Goal: Transaction & Acquisition: Register for event/course

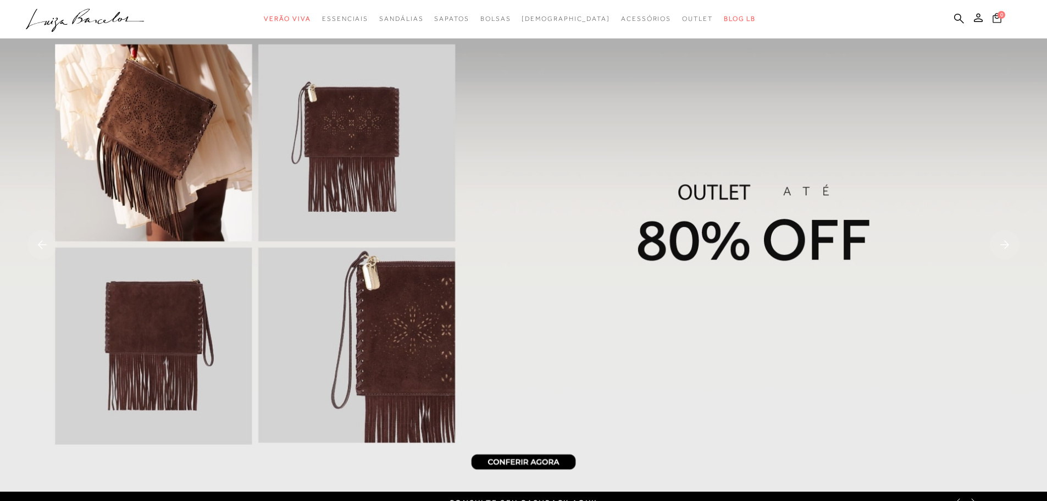
click at [993, 26] on button "0" at bounding box center [996, 19] width 15 height 15
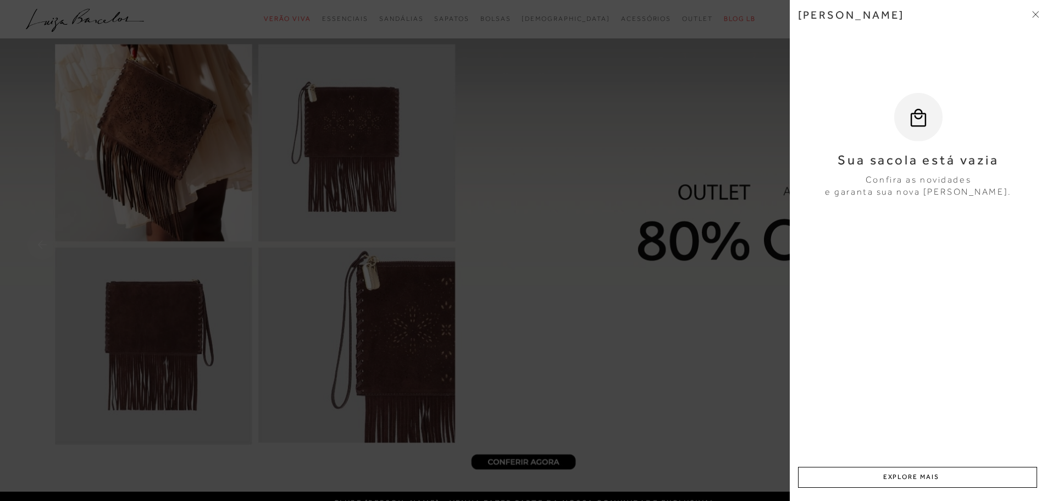
click at [1038, 16] on icon at bounding box center [1035, 14] width 7 height 7
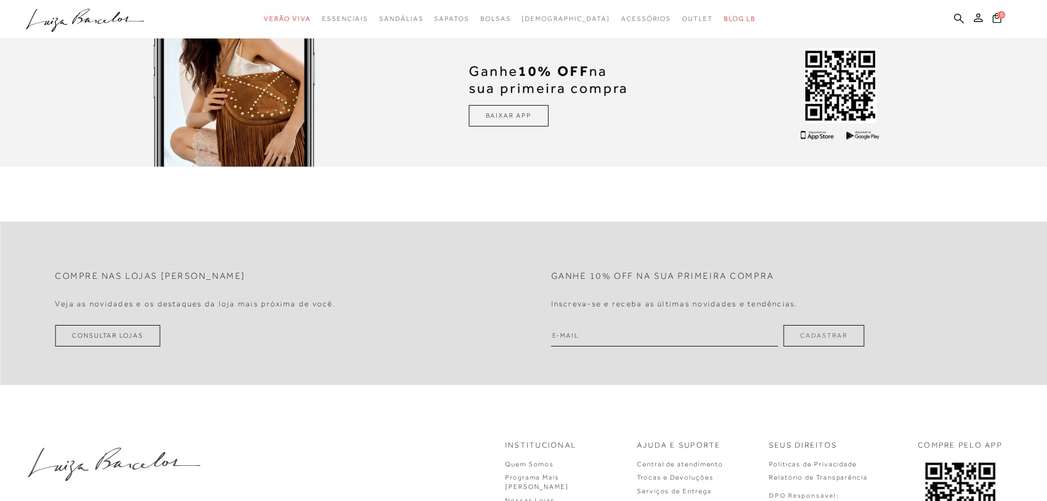
scroll to position [3652, 0]
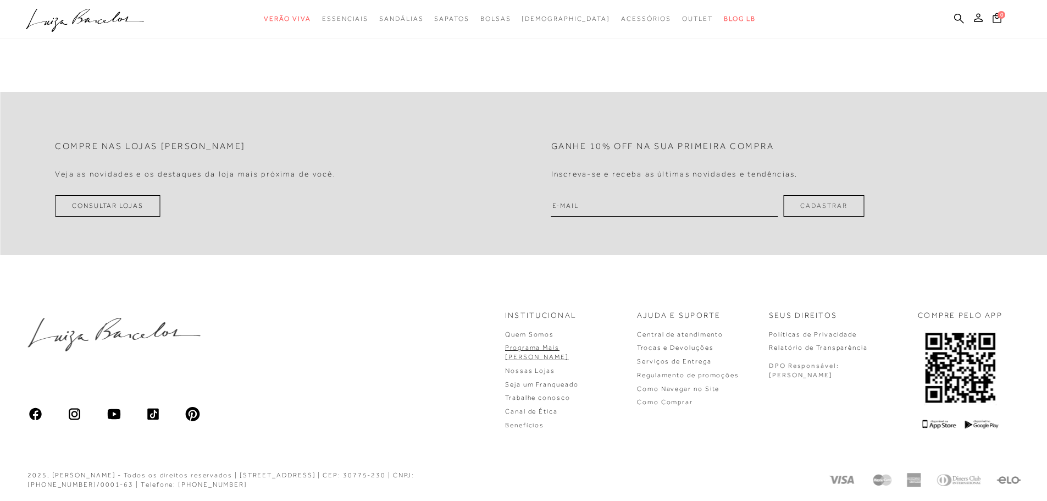
click at [569, 349] on link "Programa Mais [PERSON_NAME]" at bounding box center [537, 351] width 64 height 17
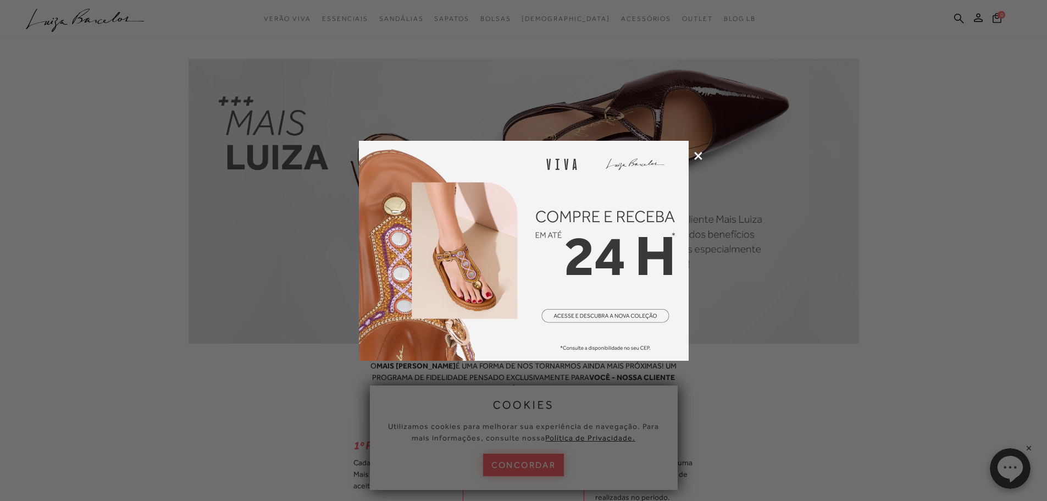
click at [697, 154] on icon at bounding box center [698, 156] width 8 height 8
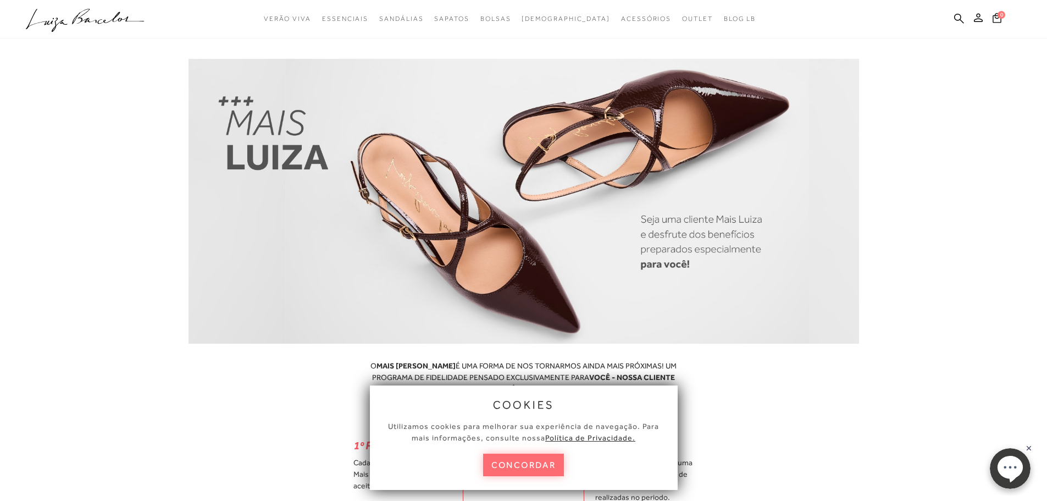
click at [527, 463] on button "concordar" at bounding box center [523, 464] width 81 height 23
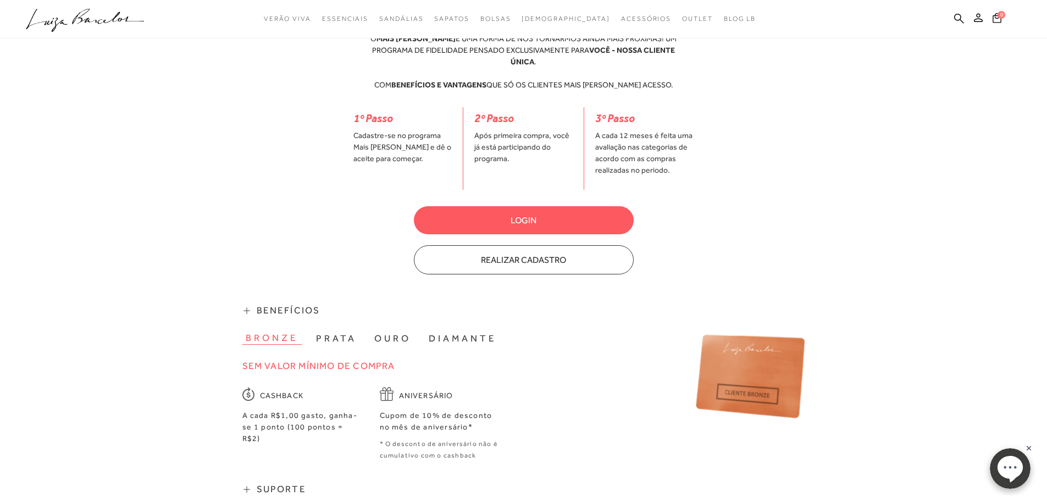
scroll to position [330, 0]
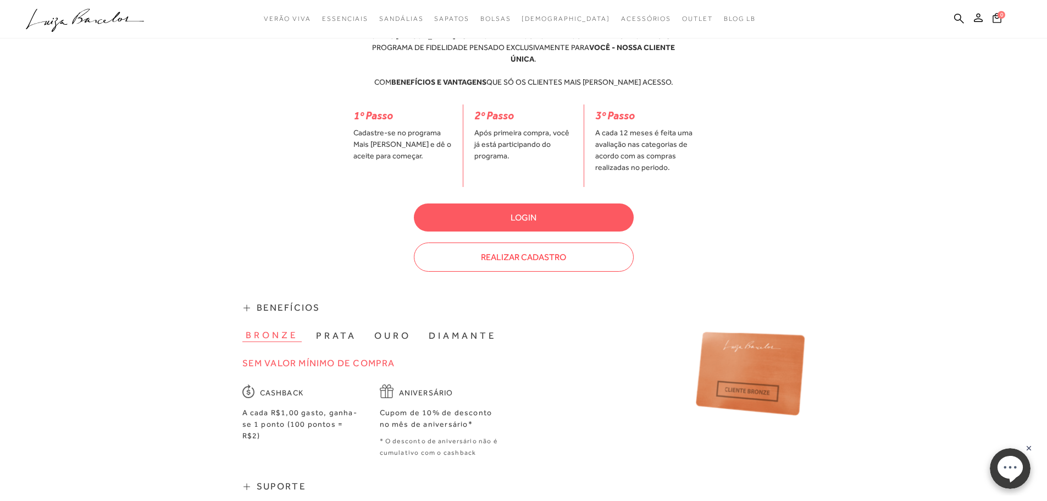
click at [516, 245] on button "Realizar Cadastro" at bounding box center [524, 256] width 220 height 29
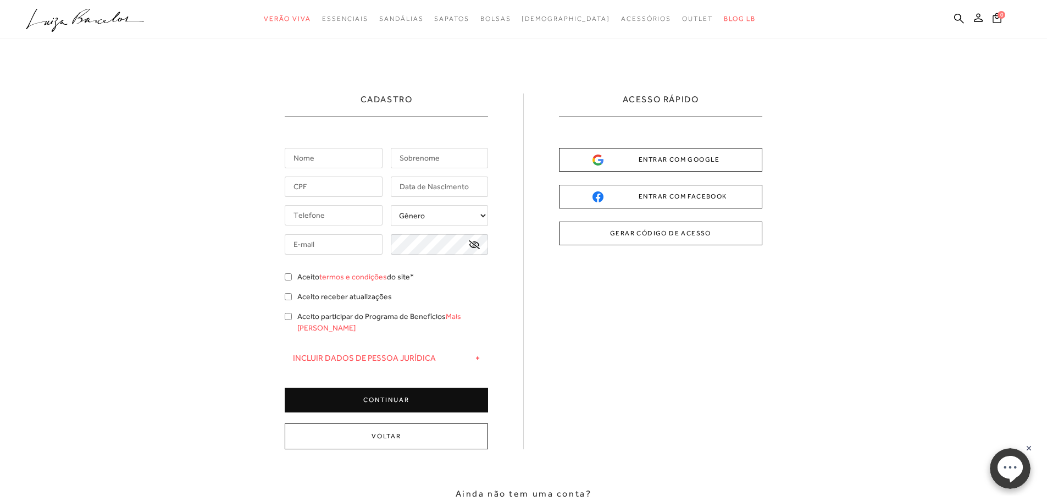
click at [329, 159] on input "text" at bounding box center [334, 158] width 98 height 20
type input "TANIA"
click at [442, 156] on input "text" at bounding box center [440, 158] width 98 height 20
type input "SANTOS"
click at [361, 177] on input "text" at bounding box center [334, 186] width 98 height 20
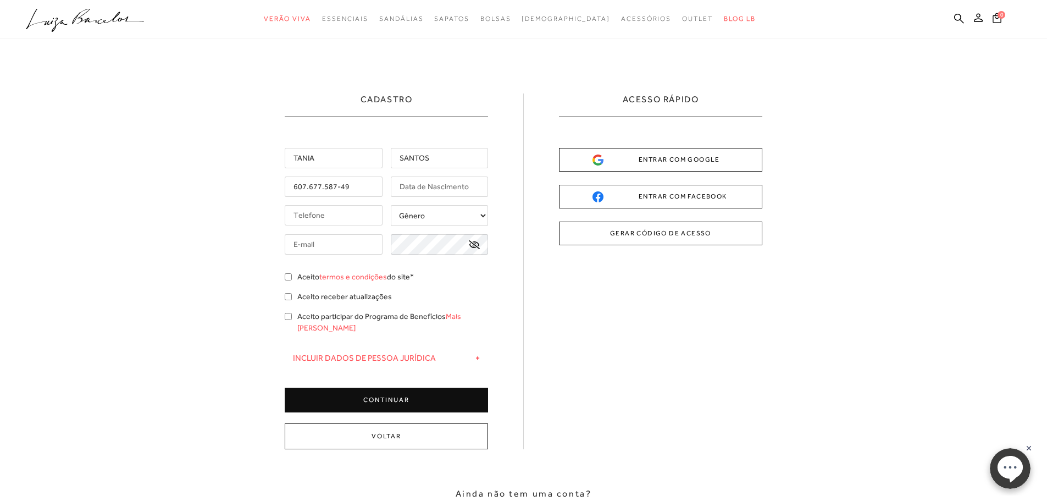
drag, startPoint x: 356, startPoint y: 185, endPoint x: 271, endPoint y: 184, distance: 85.2
click at [271, 184] on div "Cadastro TANIA SANTOS 607.677.587-49 + -" at bounding box center [523, 311] width 1047 height 547
type input "607.677.587-49"
click at [458, 191] on input "text" at bounding box center [440, 186] width 98 height 20
type input "[DATE]"
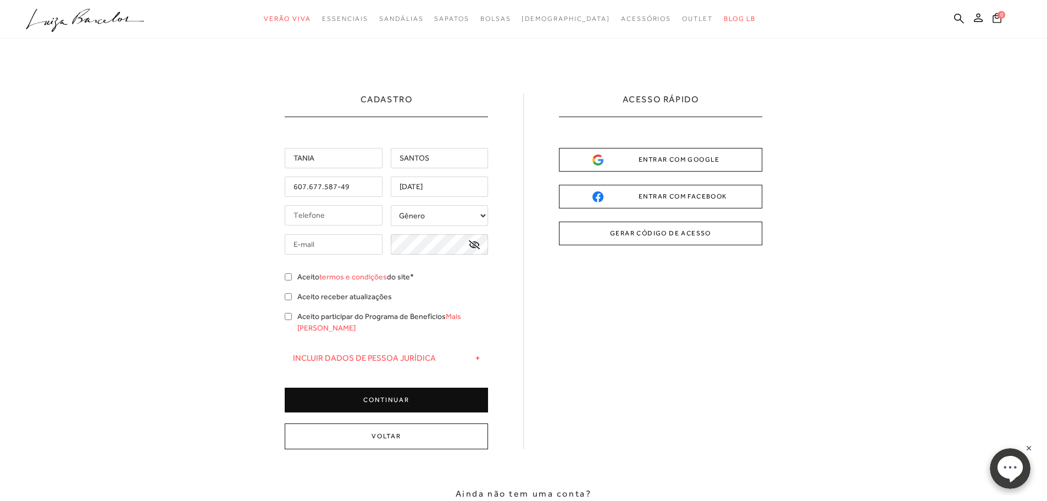
click at [436, 223] on select "Gênero Feminino Masculino" at bounding box center [440, 215] width 98 height 21
select select
click at [391, 205] on select "Gênero Feminino Masculino" at bounding box center [440, 215] width 98 height 21
click at [338, 219] on input "tel" at bounding box center [334, 215] width 98 height 20
type input "[PHONE_NUMBER]"
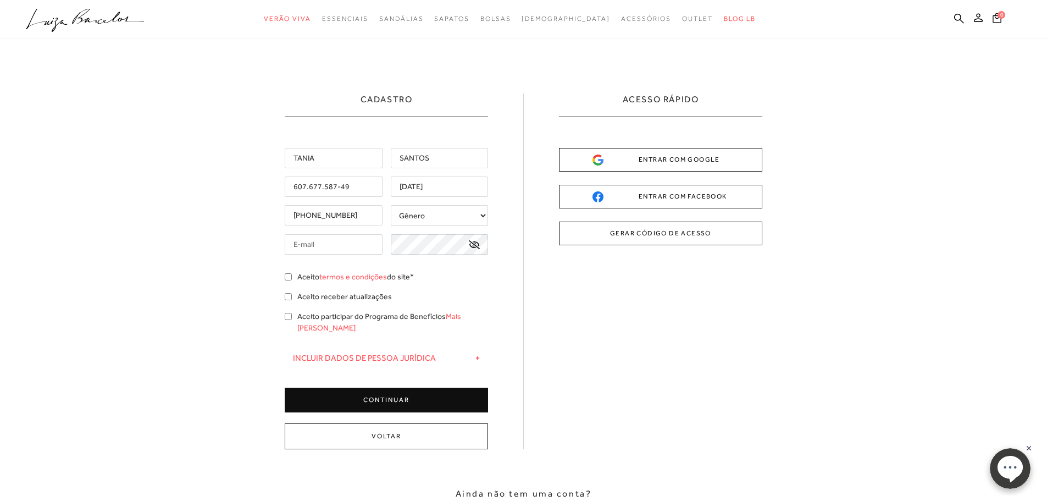
drag, startPoint x: 368, startPoint y: 245, endPoint x: 360, endPoint y: 242, distance: 8.5
click at [360, 242] on input "text" at bounding box center [334, 244] width 98 height 20
type input "R"
type input "[EMAIL_ADDRESS][DOMAIN_NAME]"
click at [290, 279] on input "Aceito termos e condições do site*" at bounding box center [288, 276] width 7 height 7
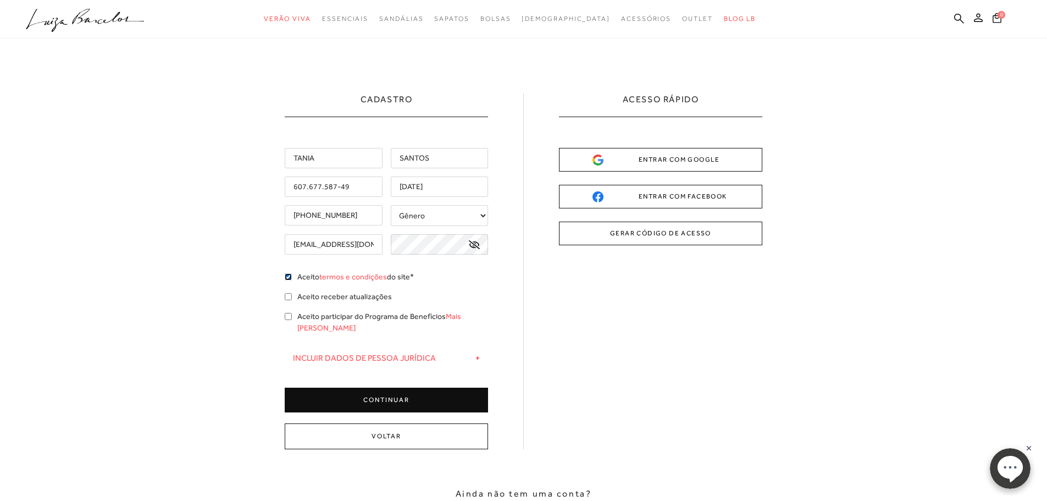
checkbox input "true"
click at [286, 298] on input "Aceito receber atualizações" at bounding box center [288, 296] width 7 height 7
checkbox input "true"
click at [288, 318] on input "Aceito participar do Programa de Benefícios Mais [PERSON_NAME]" at bounding box center [288, 316] width 7 height 7
checkbox input "true"
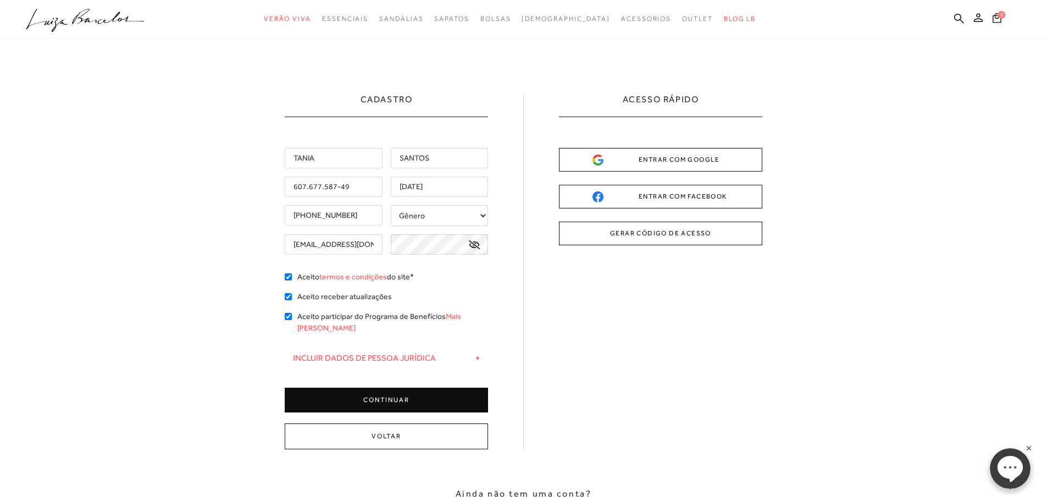
click at [392, 387] on button "CONTINUAR" at bounding box center [386, 399] width 203 height 25
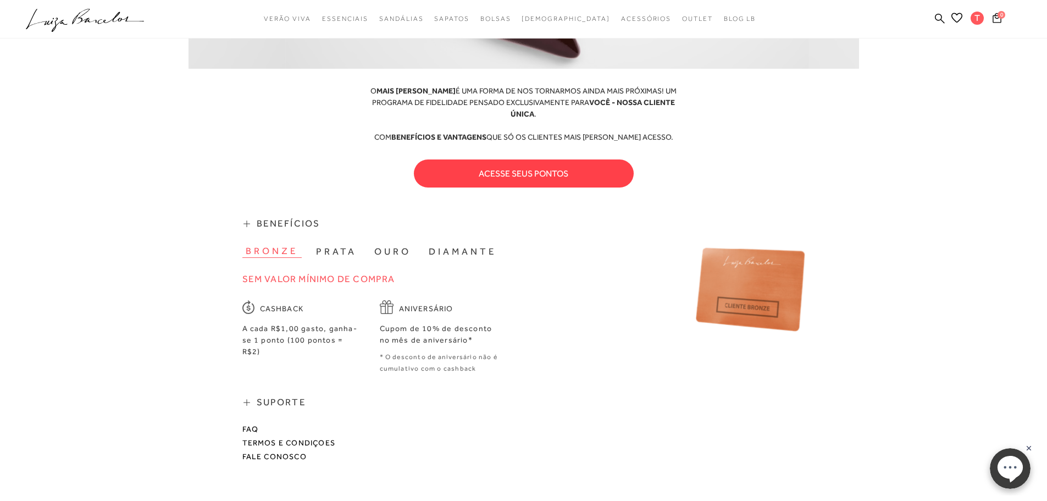
click at [542, 165] on button "acesse seus pontos" at bounding box center [524, 173] width 220 height 28
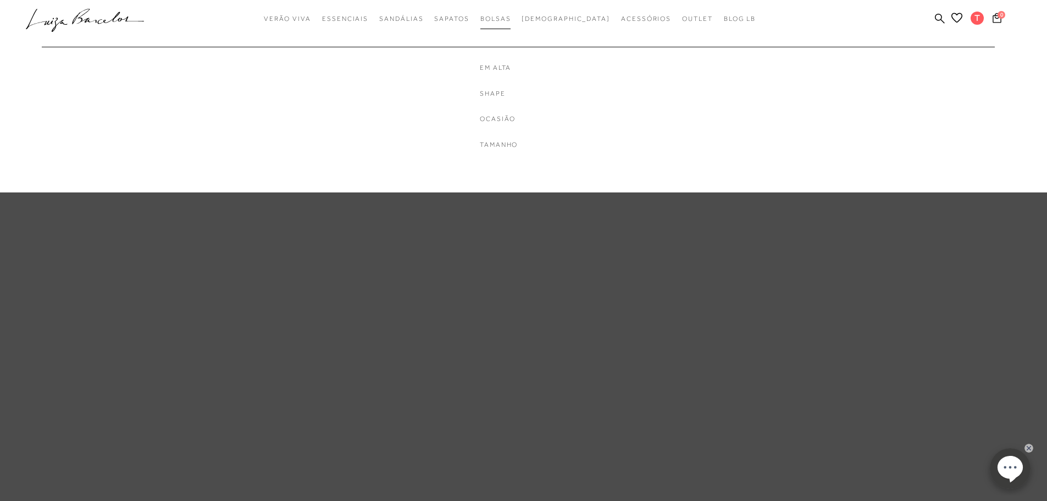
click at [511, 17] on span "Bolsas" at bounding box center [495, 19] width 31 height 8
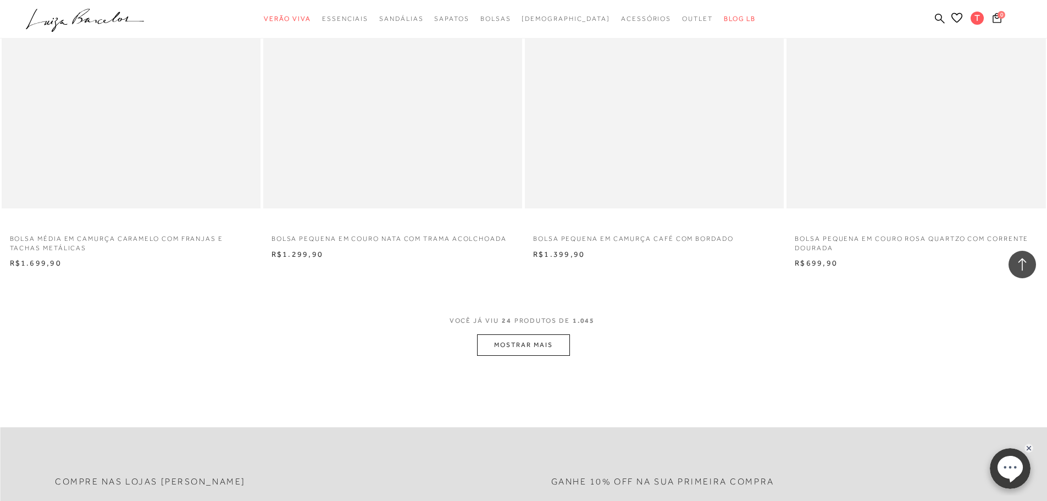
scroll to position [2582, 0]
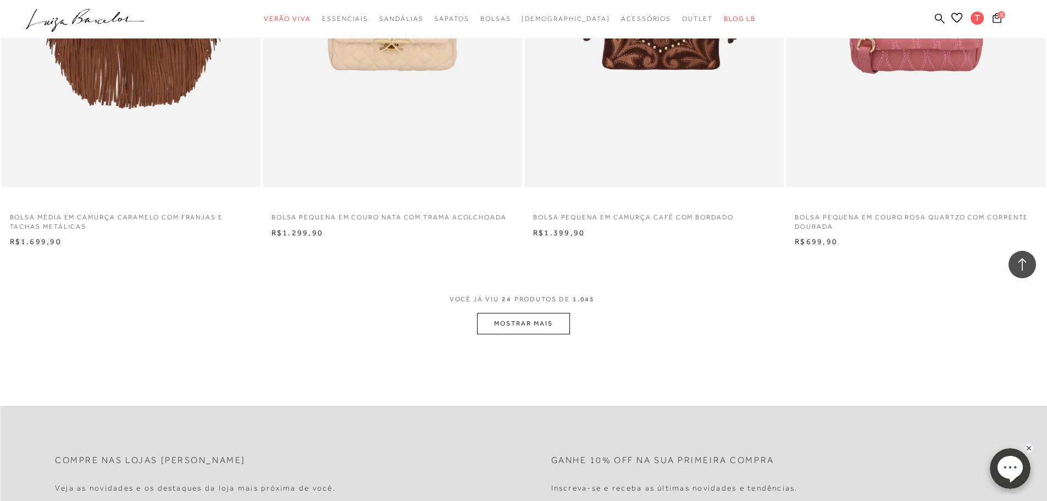
click at [562, 319] on button "MOSTRAR MAIS" at bounding box center [523, 323] width 92 height 21
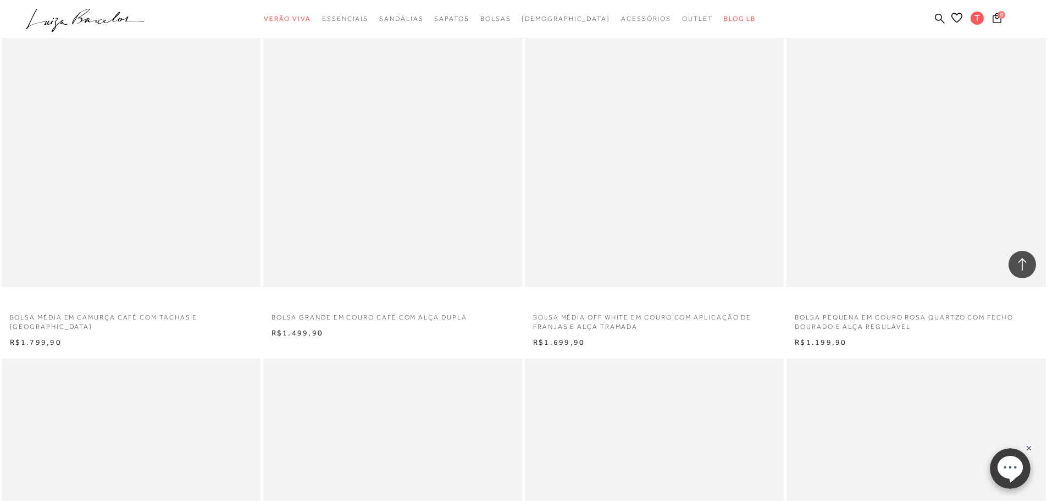
scroll to position [3407, 0]
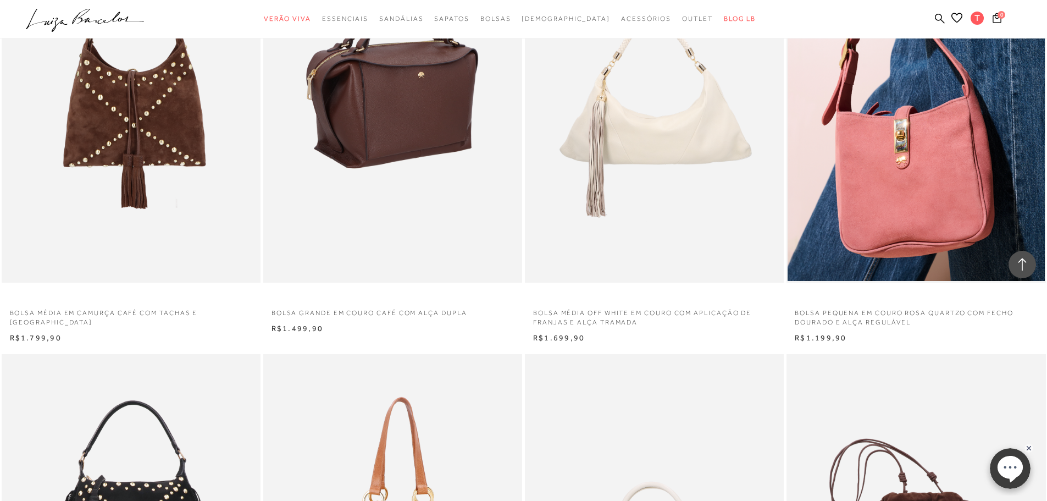
click at [376, 149] on img at bounding box center [393, 88] width 258 height 388
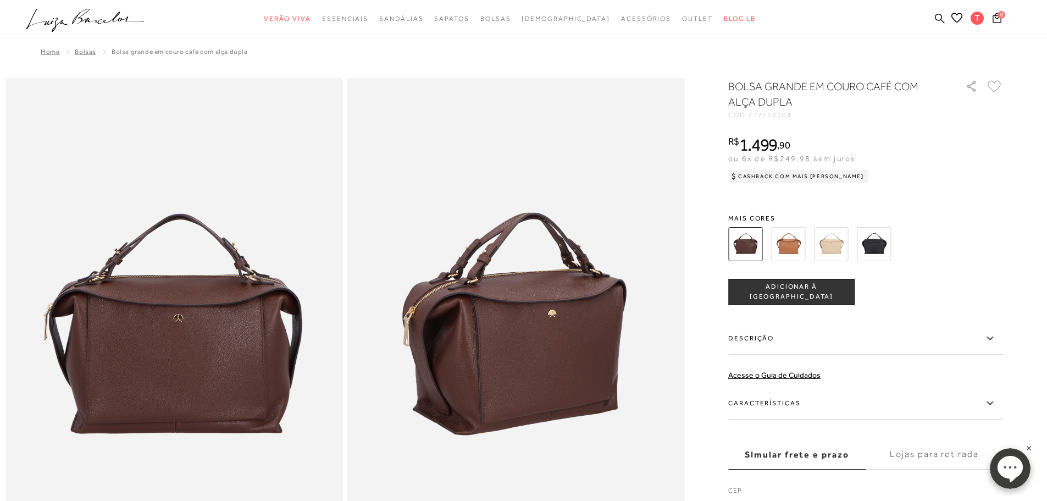
click at [800, 248] on img at bounding box center [788, 244] width 34 height 34
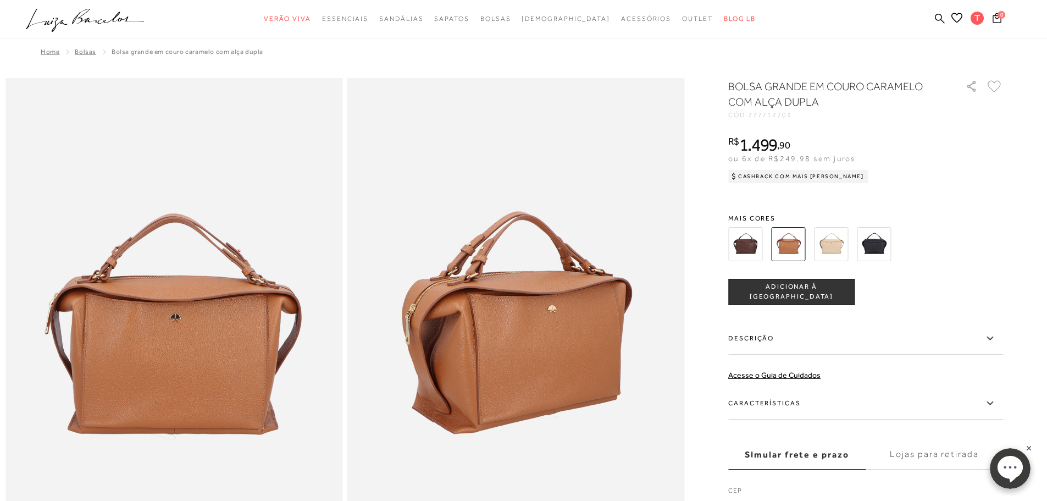
click at [766, 113] on span "777712703" at bounding box center [770, 115] width 44 height 8
copy span "777712703"
click at [745, 245] on img at bounding box center [745, 244] width 34 height 34
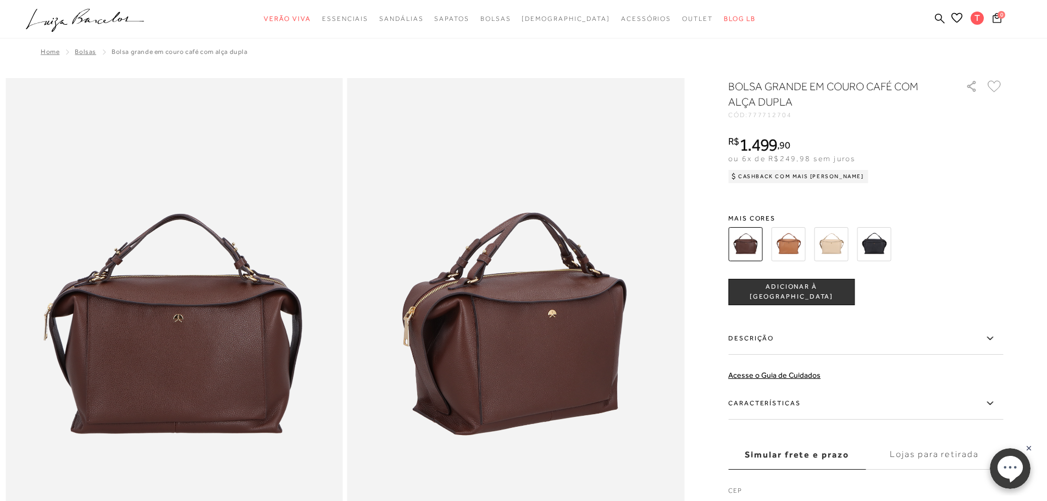
click at [836, 243] on img at bounding box center [831, 244] width 34 height 34
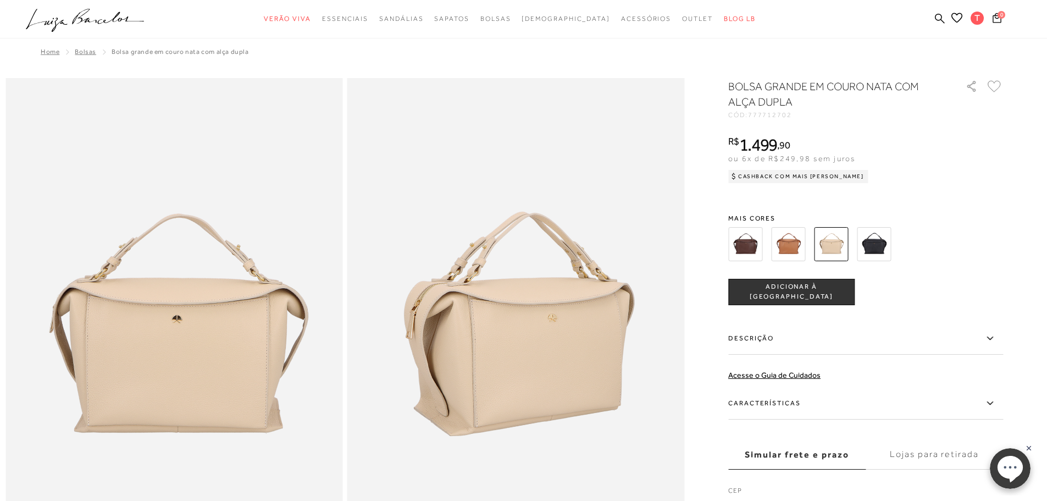
click at [800, 250] on img at bounding box center [788, 244] width 34 height 34
